Goal: Find specific page/section: Find specific page/section

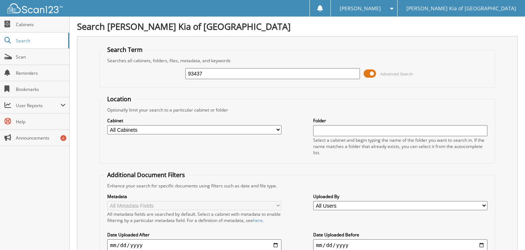
click at [223, 74] on input "93437" at bounding box center [272, 73] width 175 height 11
click at [256, 73] on input "text" at bounding box center [272, 73] width 175 height 11
type input "93518"
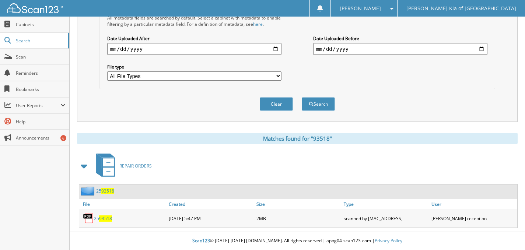
click at [107, 219] on span "93518" at bounding box center [105, 219] width 13 height 6
